Goal: Find specific page/section: Find specific page/section

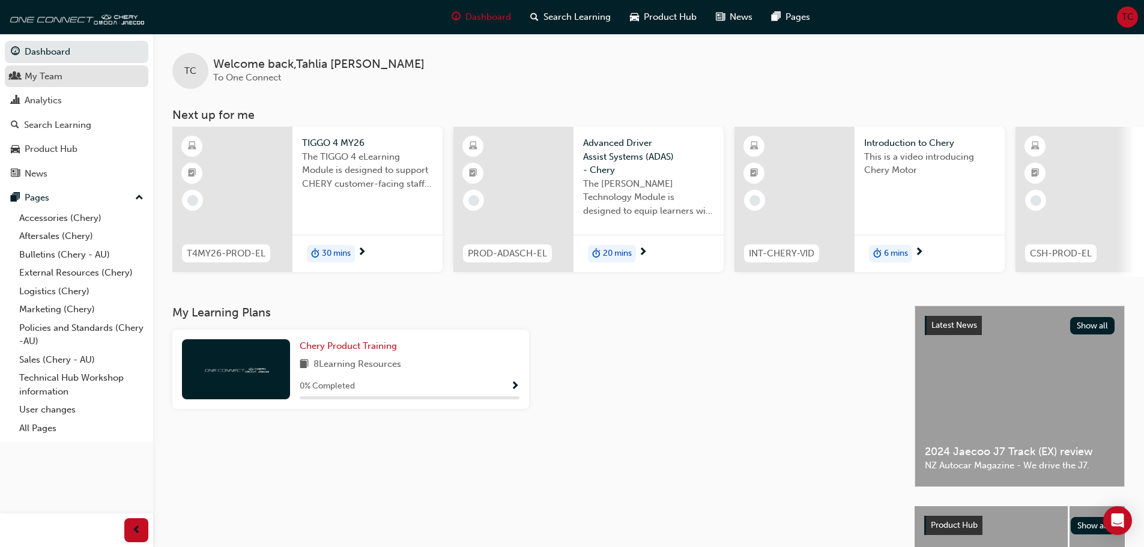
click at [41, 77] on div "My Team" at bounding box center [44, 77] width 38 height 14
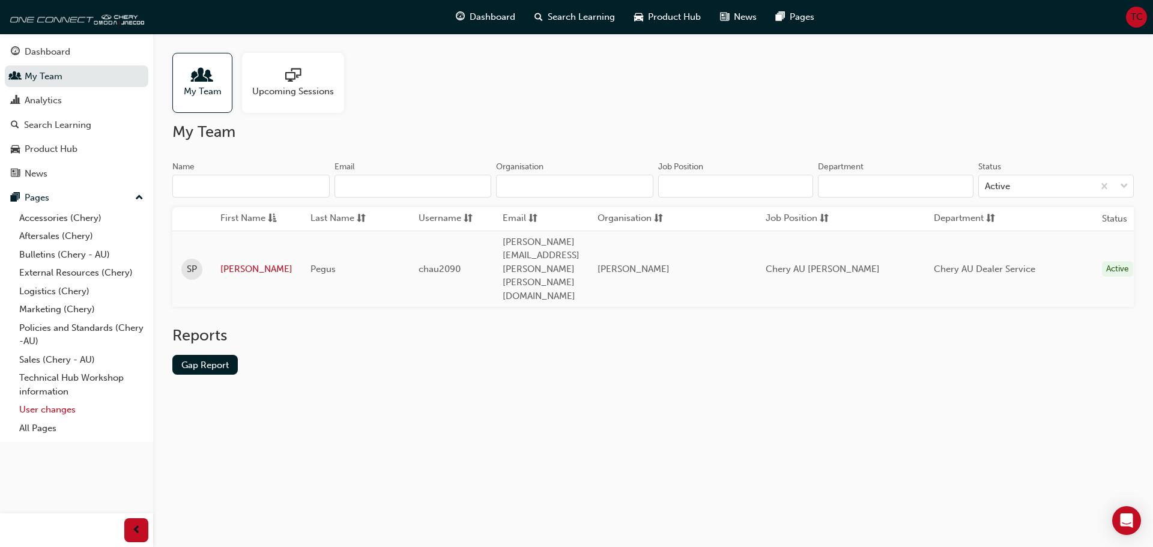
click at [53, 406] on link "User changes" at bounding box center [81, 410] width 134 height 19
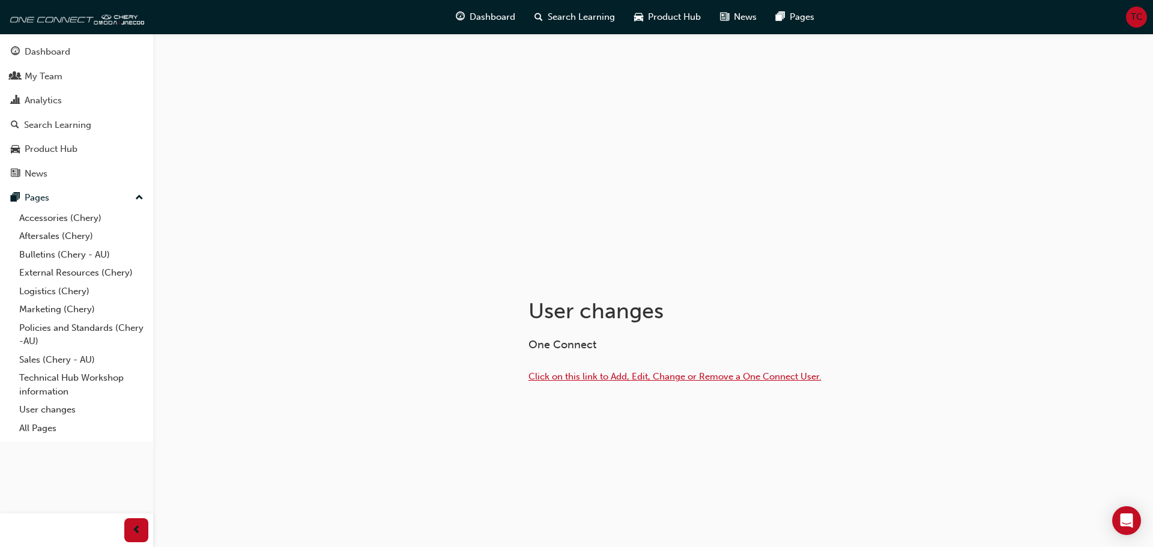
click at [630, 380] on span "Click on this link to Add, Edit, Change or Remove a One Connect User." at bounding box center [674, 376] width 293 height 11
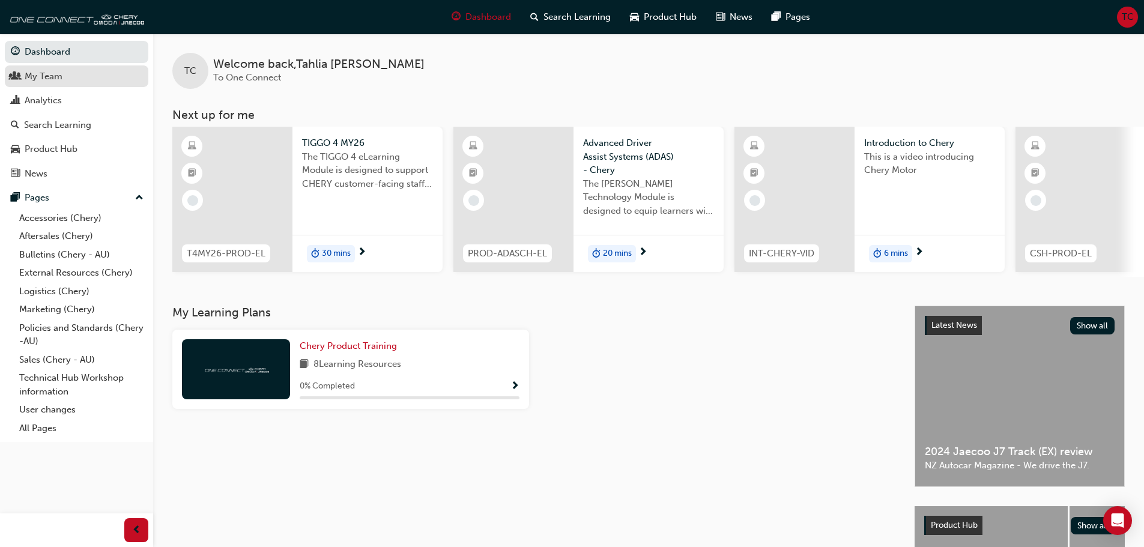
click at [39, 81] on div "My Team" at bounding box center [44, 77] width 38 height 14
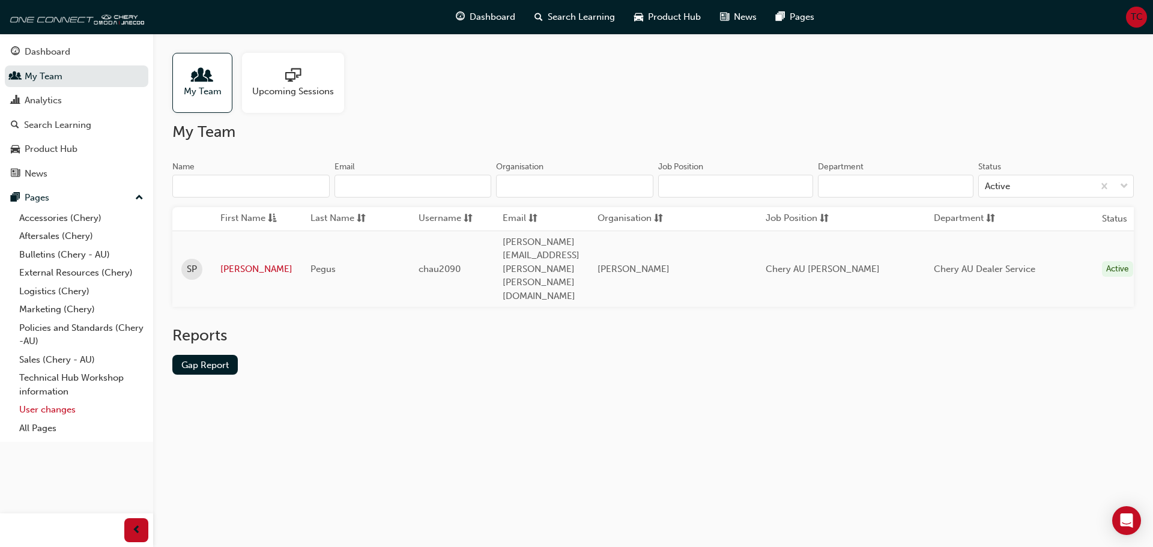
click at [50, 408] on link "User changes" at bounding box center [81, 410] width 134 height 19
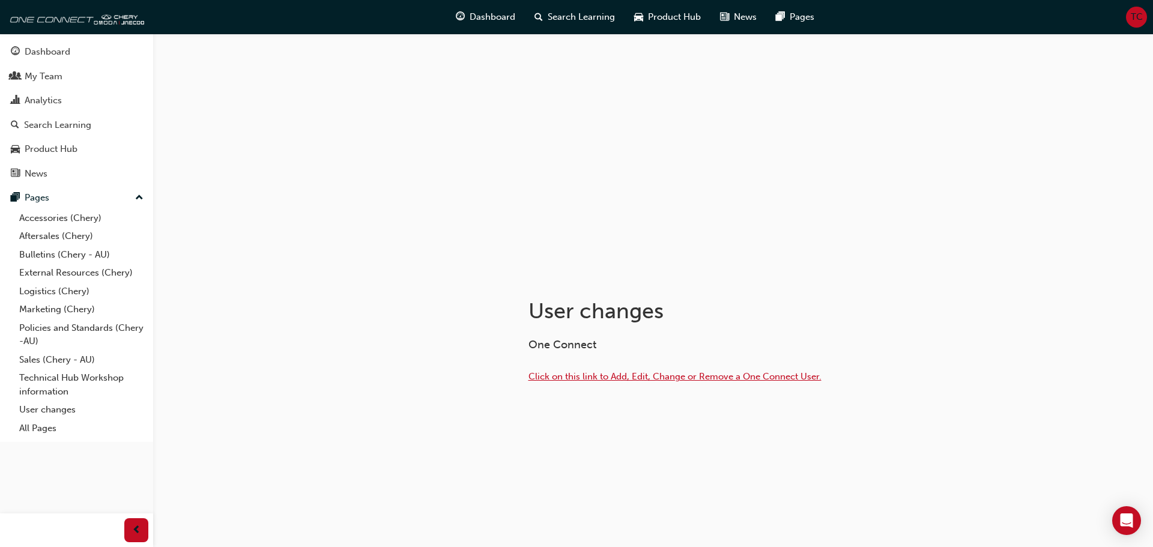
click at [660, 377] on span "Click on this link to Add, Edit, Change or Remove a One Connect User." at bounding box center [674, 376] width 293 height 11
